Goal: Task Accomplishment & Management: Manage account settings

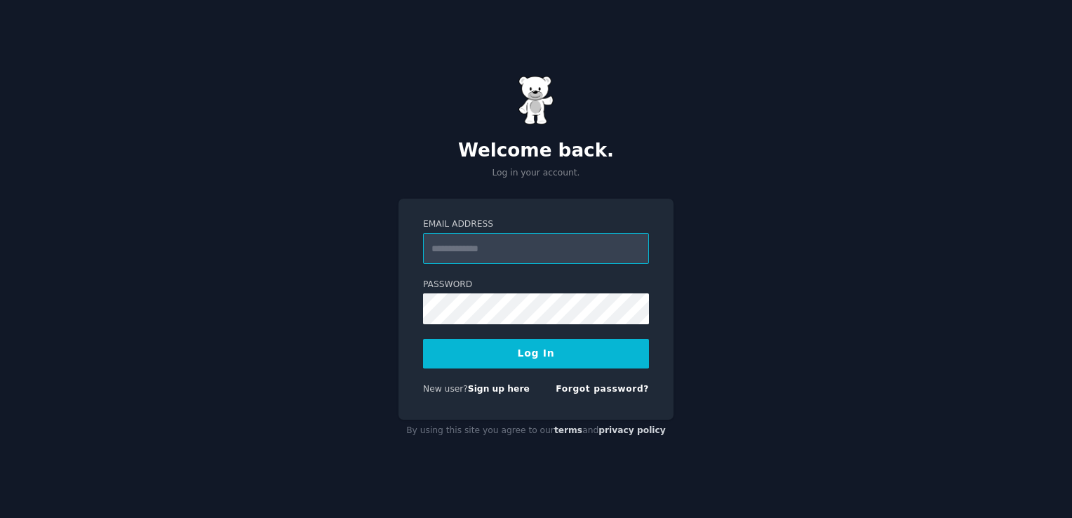
click at [489, 244] on input "Email Address" at bounding box center [536, 248] width 226 height 31
type input "**********"
click at [524, 346] on button "Log In" at bounding box center [536, 353] width 226 height 29
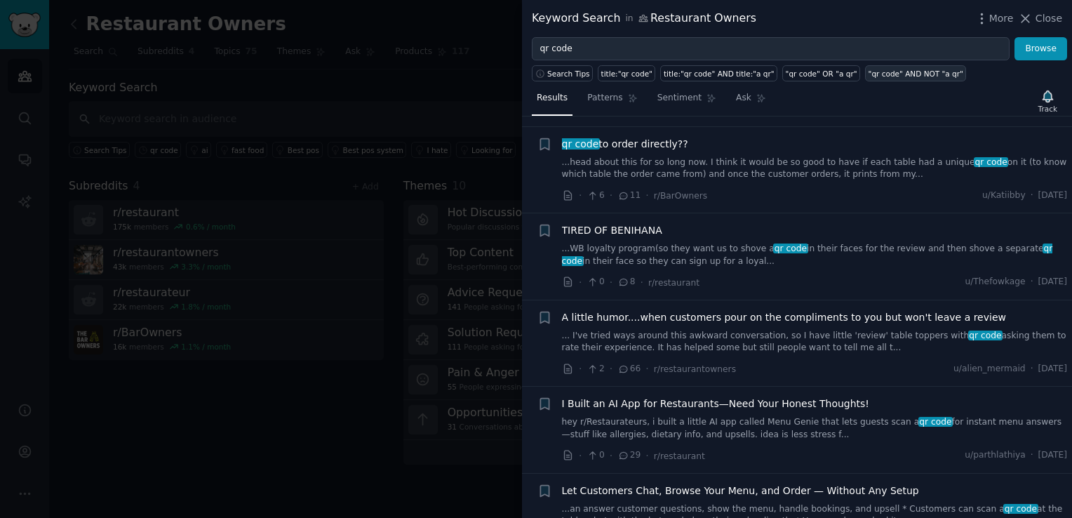
scroll to position [351, 0]
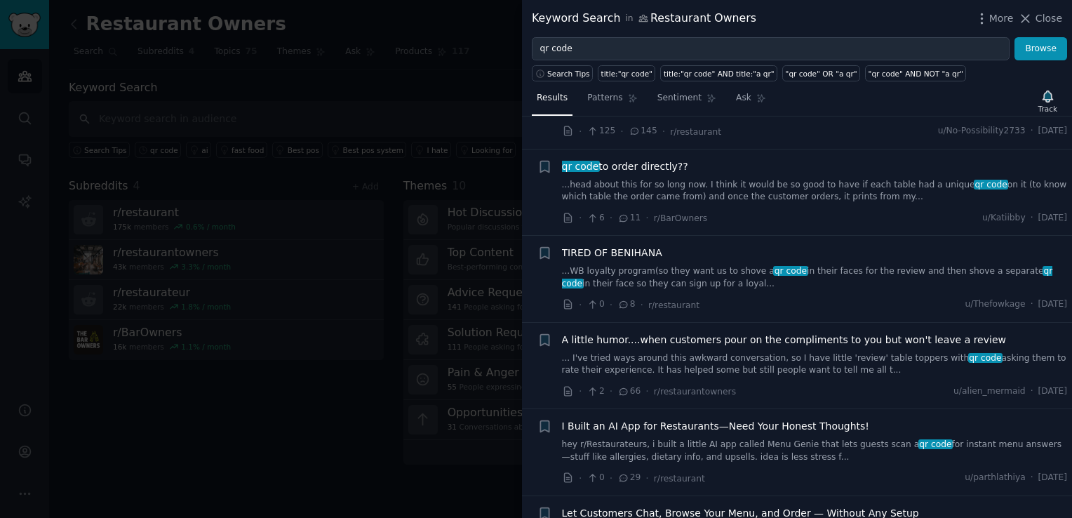
drag, startPoint x: 1043, startPoint y: 19, endPoint x: 898, endPoint y: 105, distance: 168.9
click at [1043, 19] on span "Close" at bounding box center [1049, 18] width 27 height 15
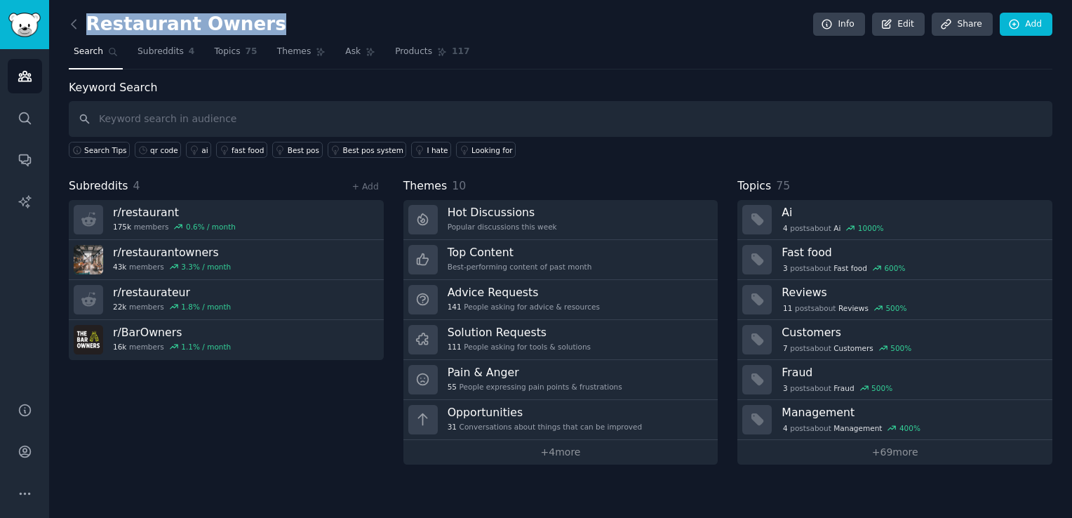
drag, startPoint x: 244, startPoint y: 35, endPoint x: 249, endPoint y: 25, distance: 11.6
click at [249, 25] on div "Restaurant Owners Info Edit Share Add" at bounding box center [561, 27] width 984 height 29
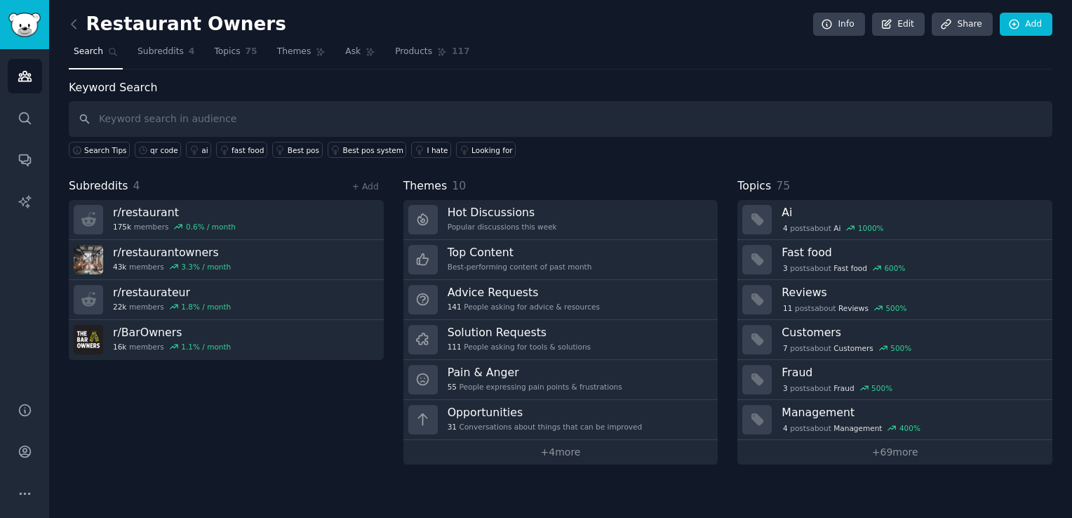
click at [260, 25] on div "Restaurant Owners Info Edit Share Add" at bounding box center [561, 27] width 984 height 29
